Goal: Task Accomplishment & Management: Manage account settings

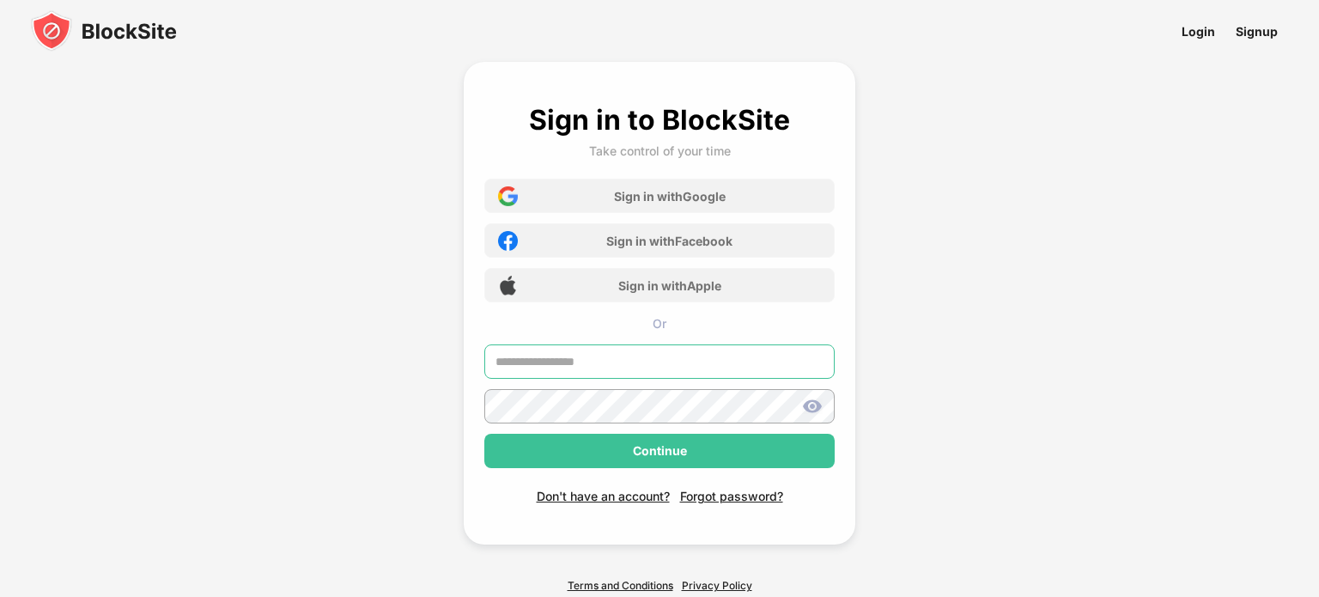
click at [581, 358] on input "text" at bounding box center [659, 361] width 350 height 34
click at [704, 190] on div "Sign in with Google" at bounding box center [670, 196] width 112 height 15
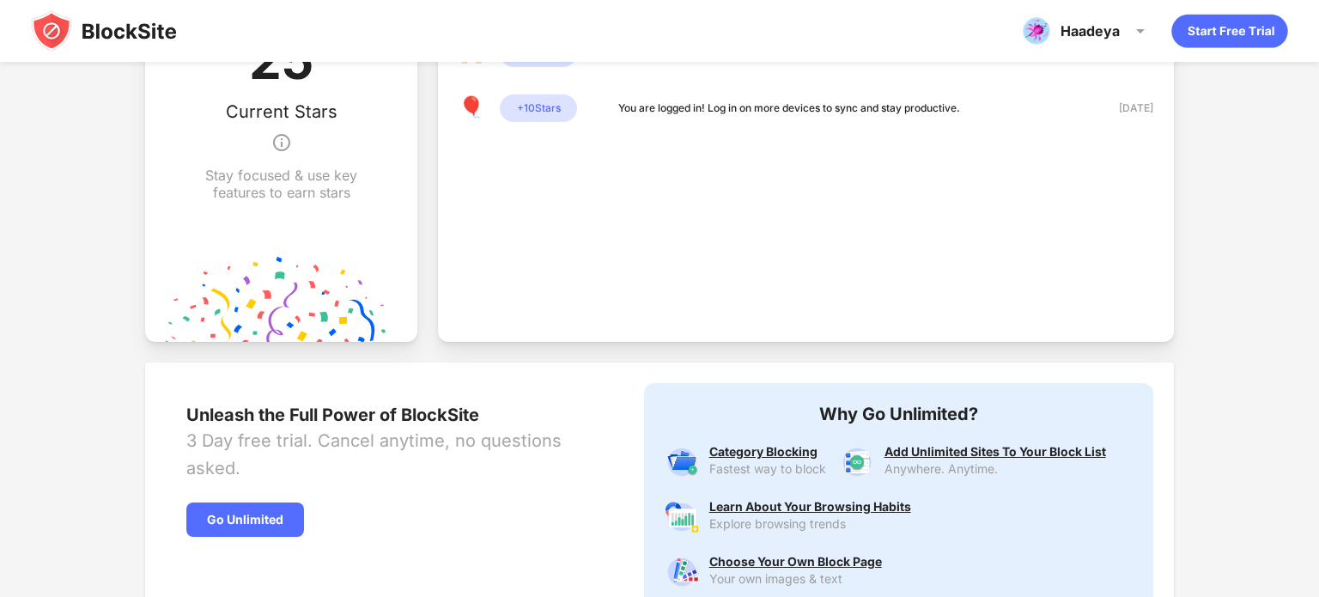
scroll to position [745, 0]
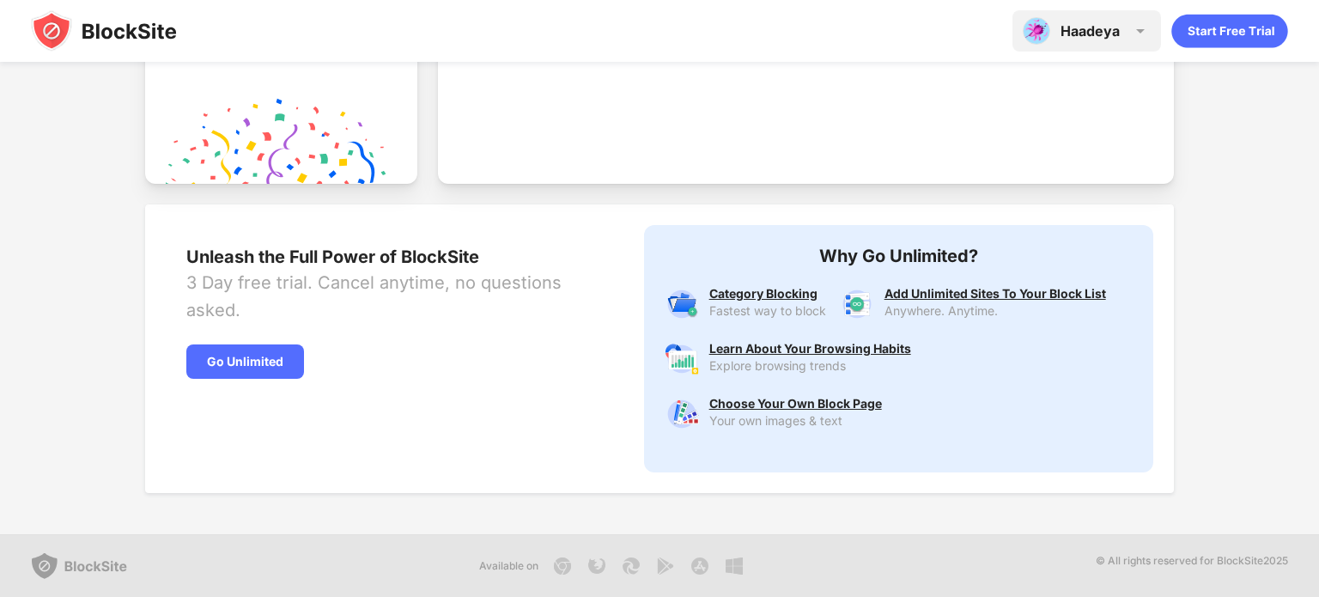
click at [1090, 34] on div "Haadeya" at bounding box center [1089, 30] width 59 height 17
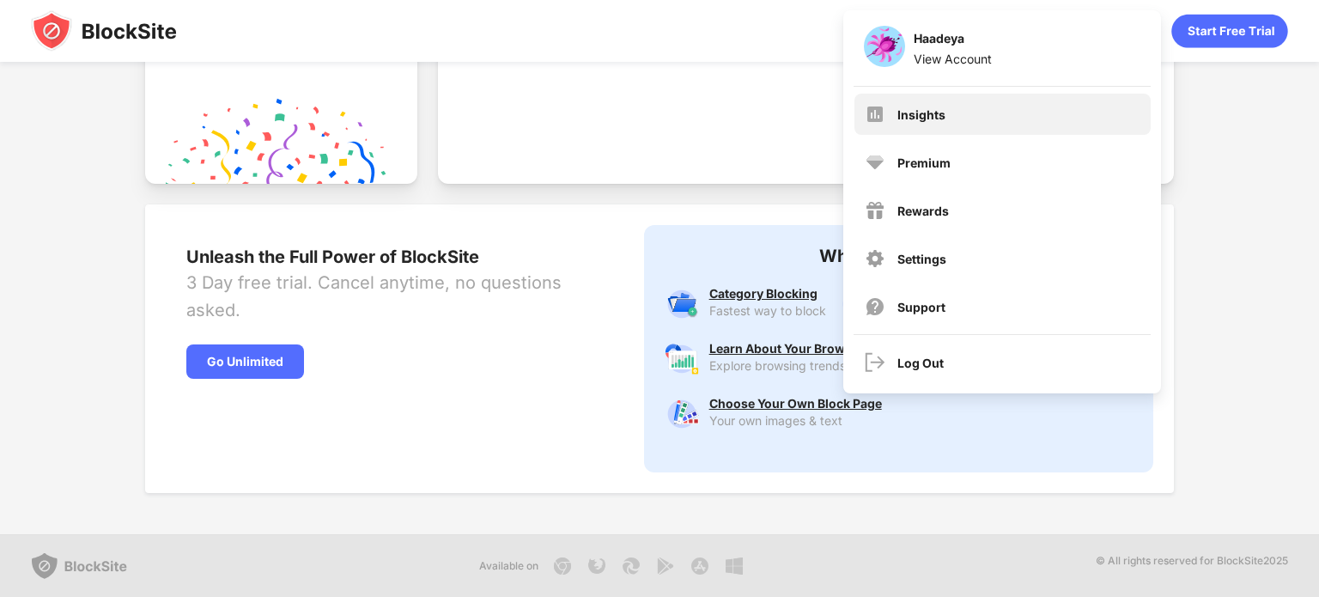
click at [1025, 102] on div "Insights" at bounding box center [1002, 114] width 296 height 41
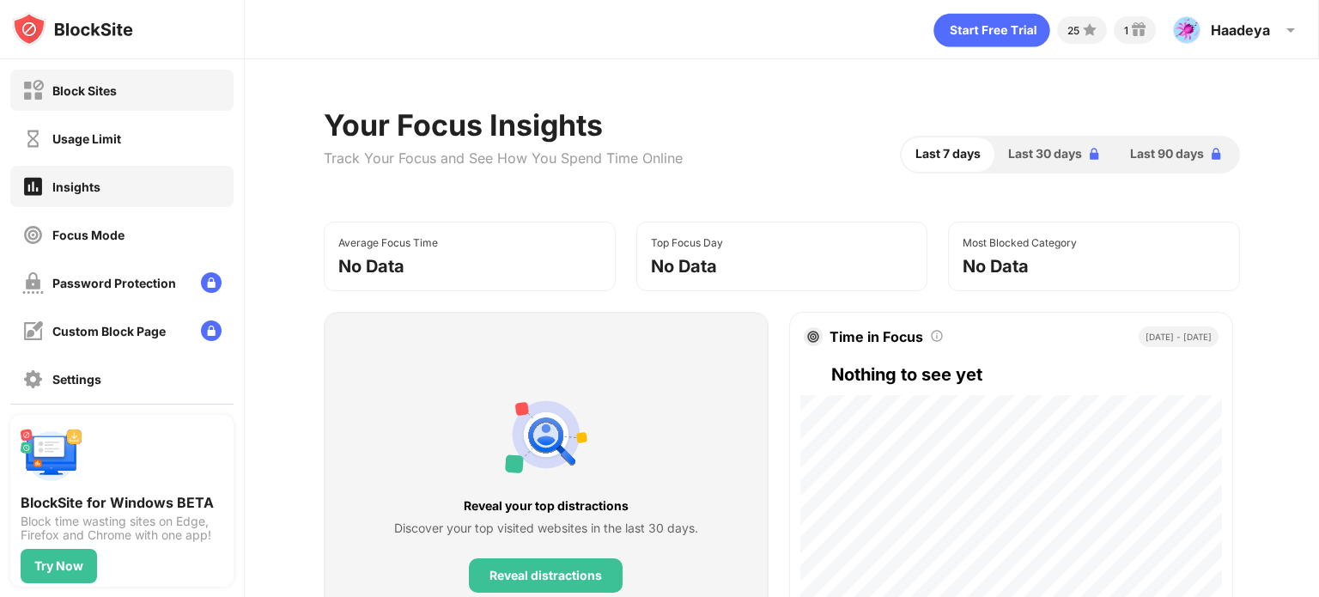
click at [88, 83] on div "Block Sites" at bounding box center [84, 90] width 64 height 15
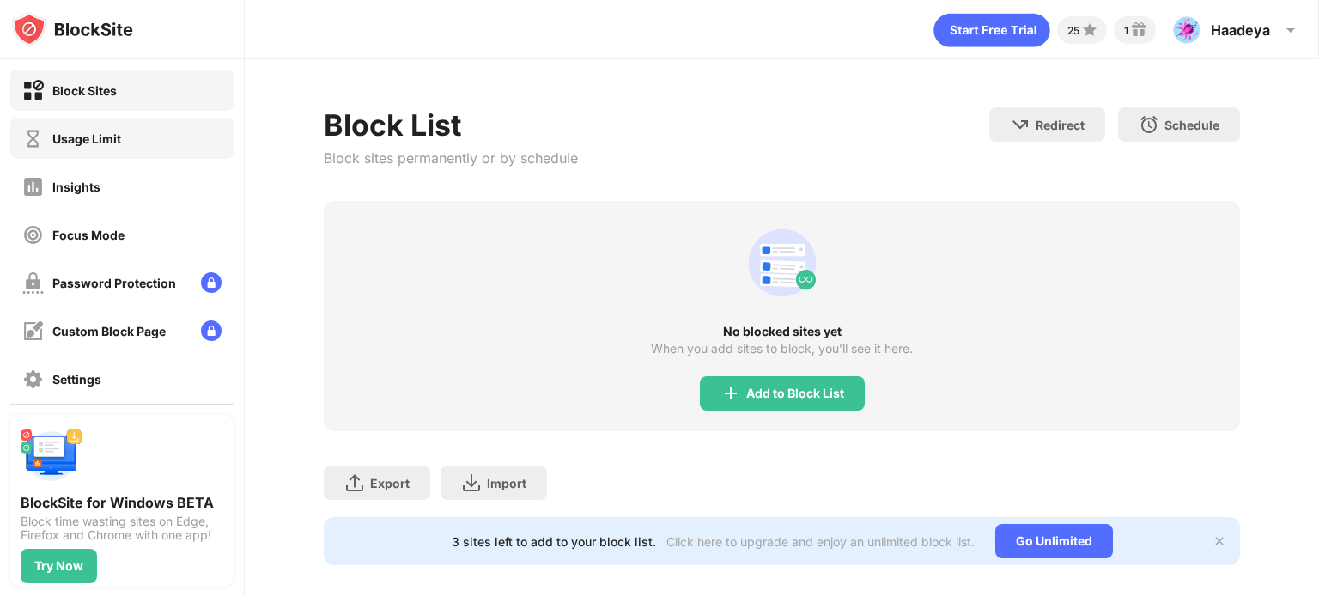
click at [97, 128] on div "Usage Limit" at bounding box center [71, 138] width 99 height 21
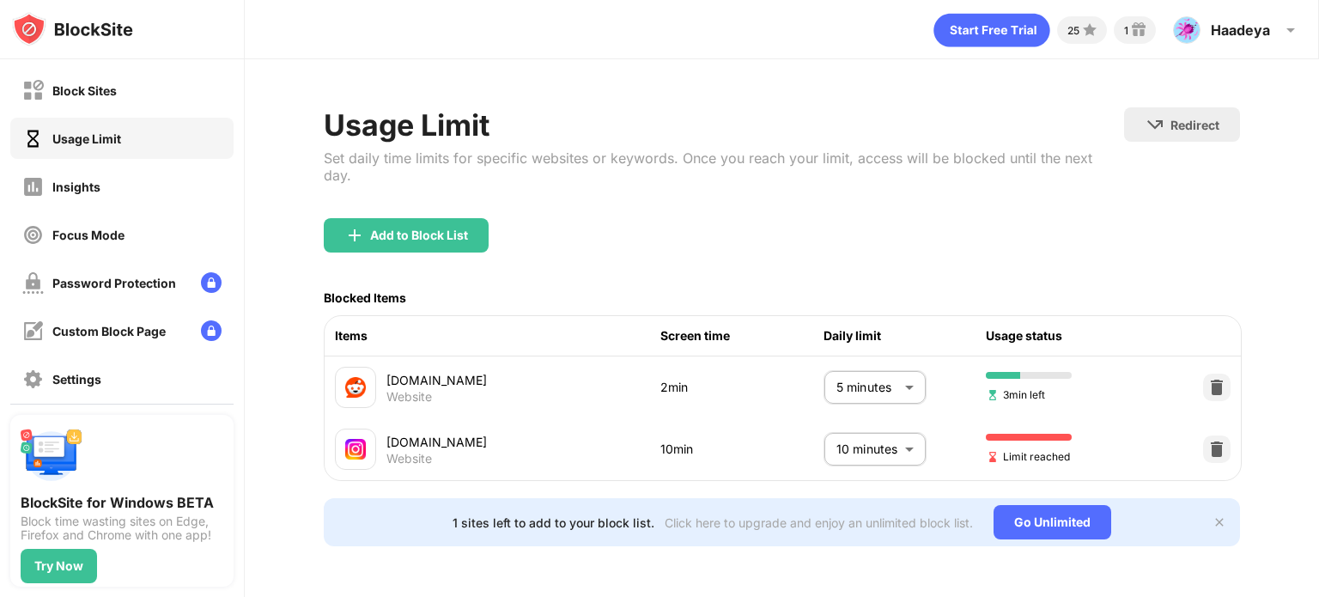
click at [888, 444] on body "Block Sites Usage Limit Insights Focus Mode Password Protection Custom Block Pa…" at bounding box center [659, 298] width 1319 height 597
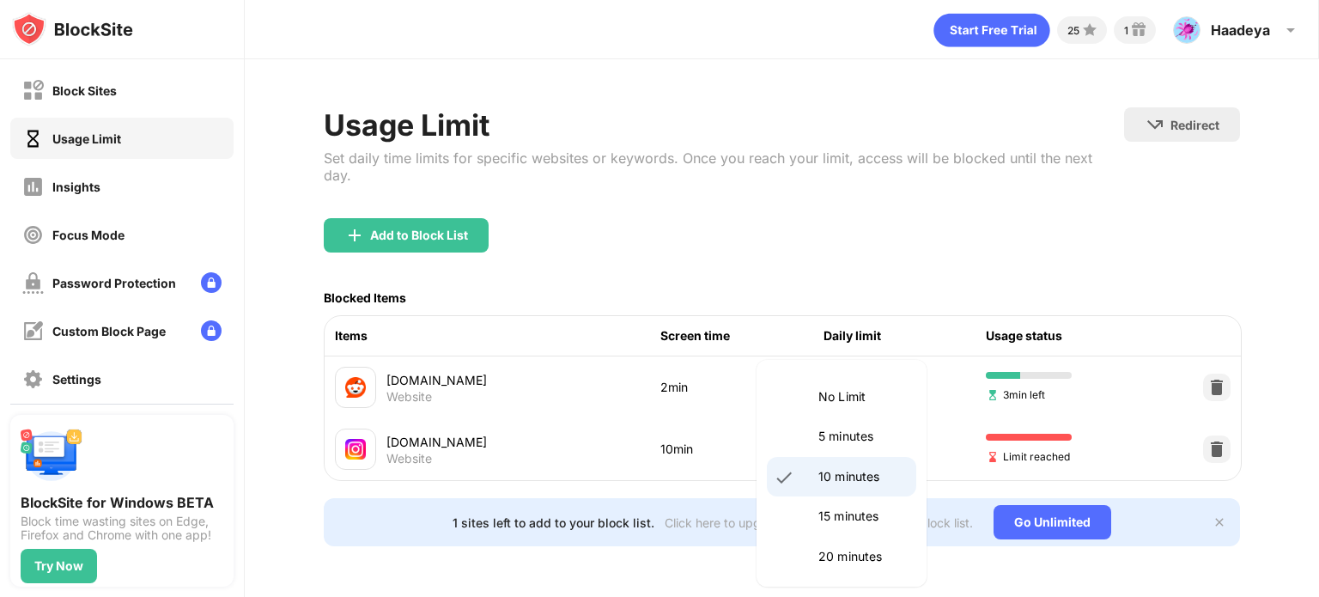
click at [845, 406] on p "No Limit" at bounding box center [862, 396] width 88 height 19
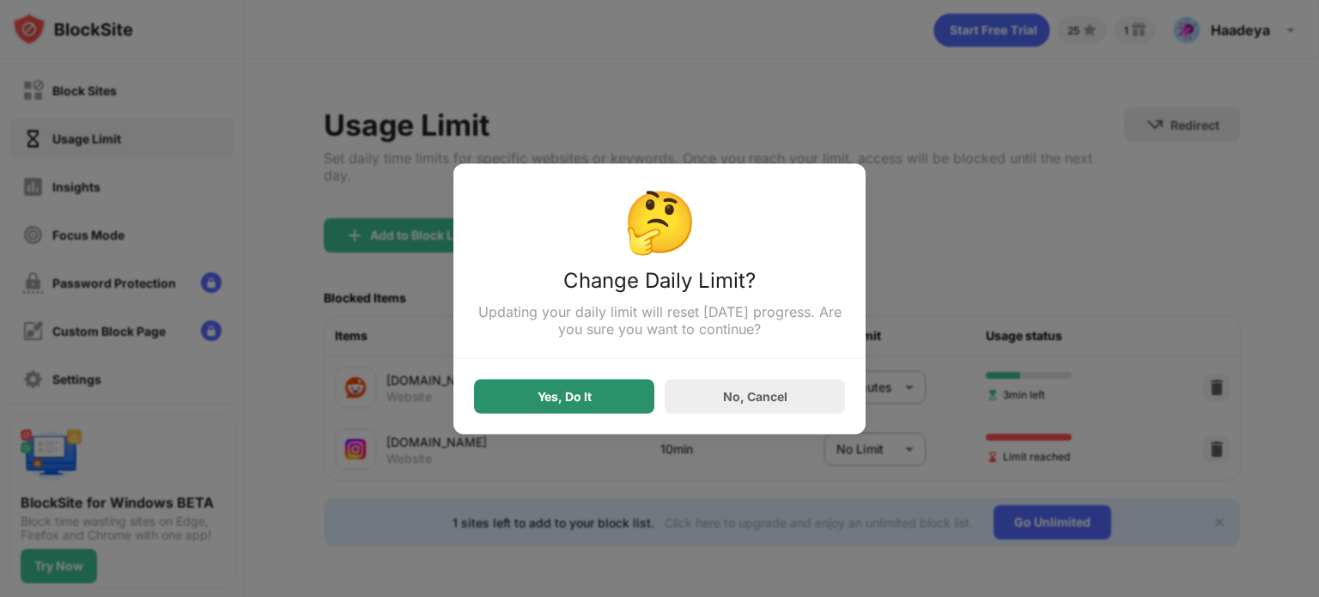
click at [637, 398] on div "Yes, Do It" at bounding box center [564, 396] width 180 height 34
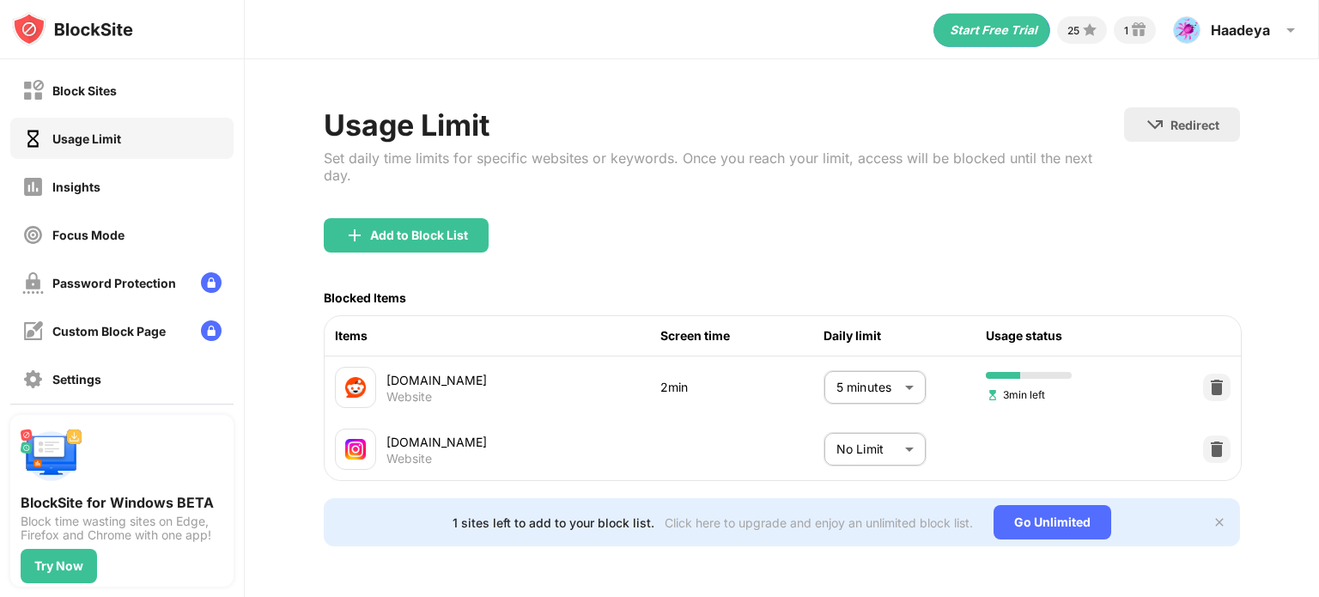
click at [881, 436] on body "Block Sites Usage Limit Insights Focus Mode Password Protection Custom Block Pa…" at bounding box center [659, 298] width 1319 height 597
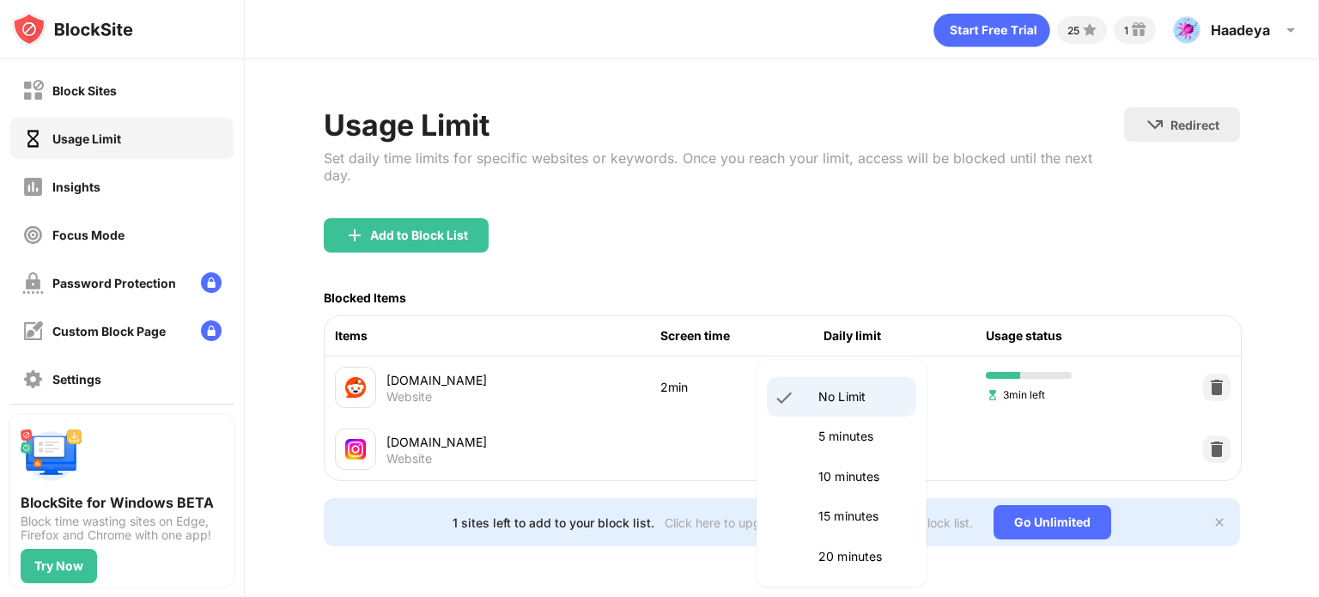
click at [866, 472] on p "10 minutes" at bounding box center [862, 476] width 88 height 19
type input "**"
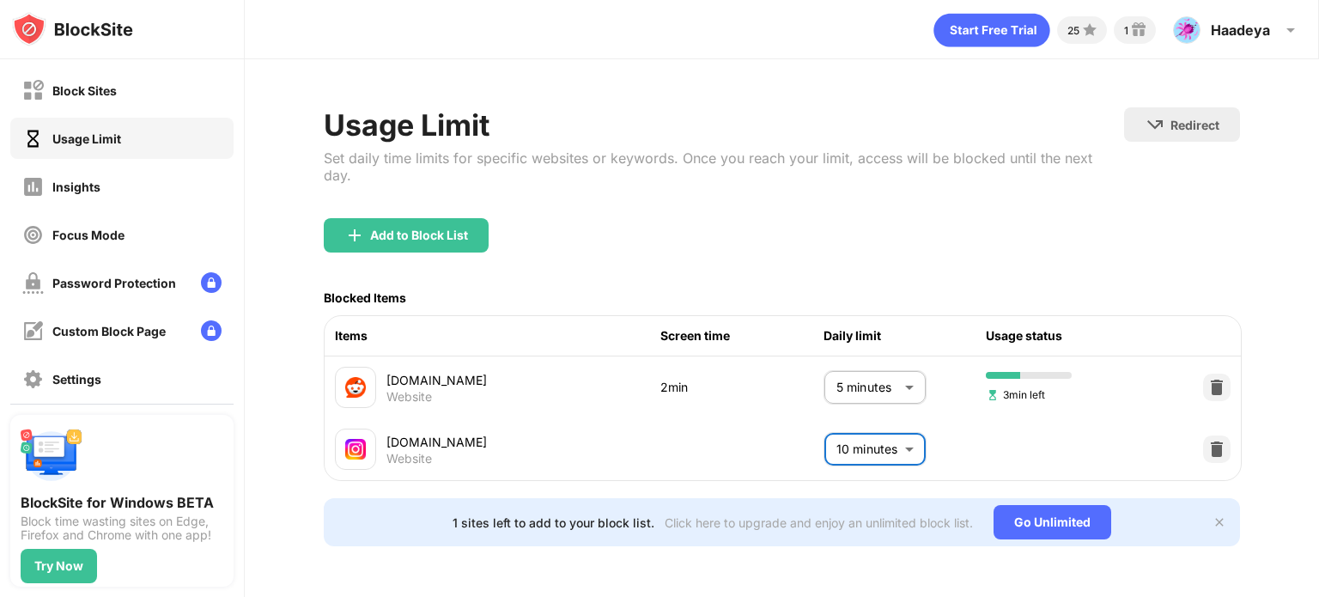
click at [941, 234] on div "Add to Block List" at bounding box center [782, 249] width 916 height 62
